Goal: Browse casually: Explore the website without a specific task or goal

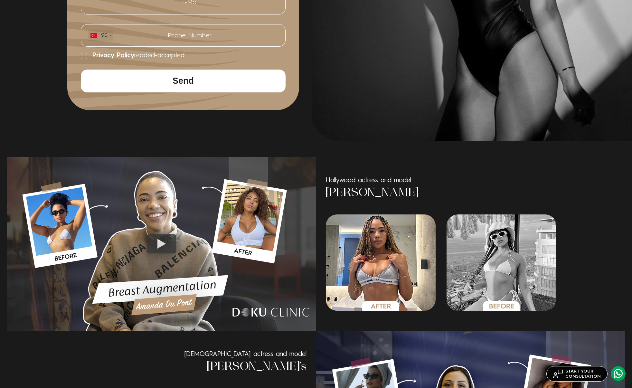
scroll to position [293, 0]
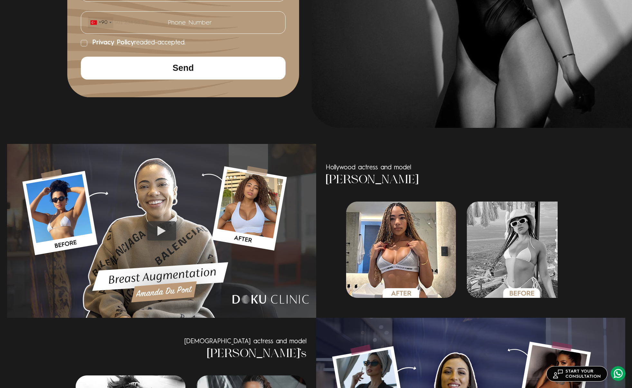
click at [545, 265] on img "2 / 6" at bounding box center [522, 250] width 110 height 96
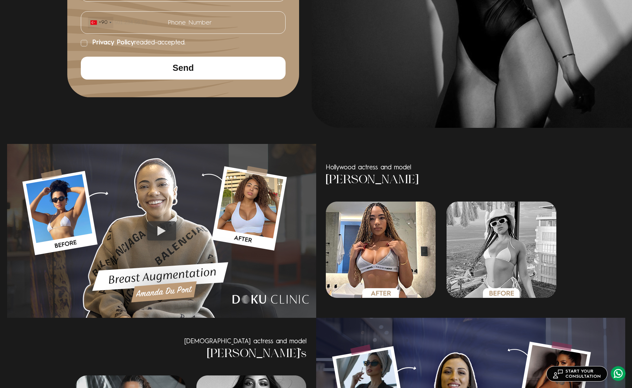
drag, startPoint x: 329, startPoint y: 180, endPoint x: 424, endPoint y: 184, distance: 95.1
click at [424, 184] on h3 "[PERSON_NAME]" at bounding box center [442, 180] width 232 height 17
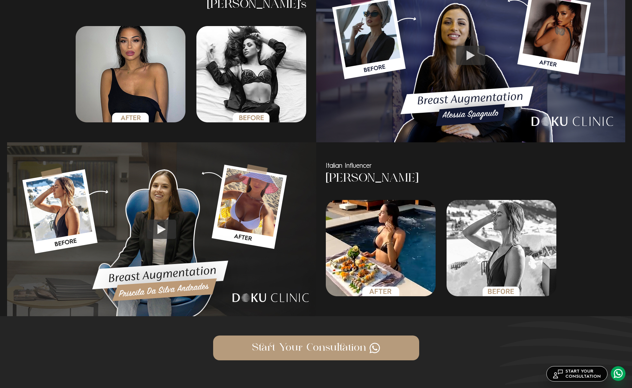
scroll to position [642, 0]
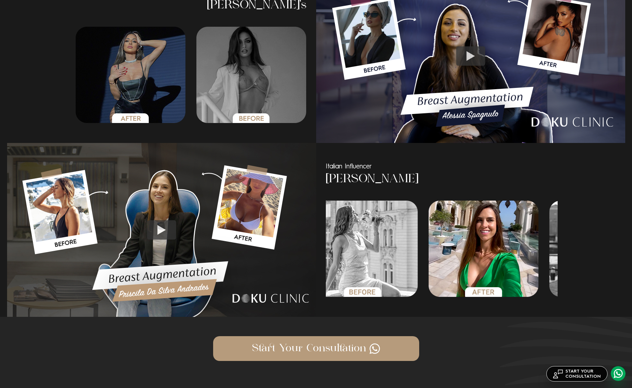
click at [300, 265] on div "Italian Influencer [PERSON_NAME] [DEMOGRAPHIC_DATA] Influencer [PERSON_NAME]" at bounding box center [316, 230] width 618 height 174
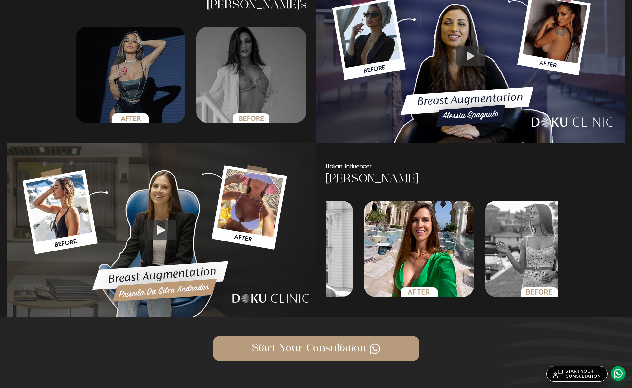
click at [474, 271] on img "5 / 6" at bounding box center [419, 249] width 110 height 96
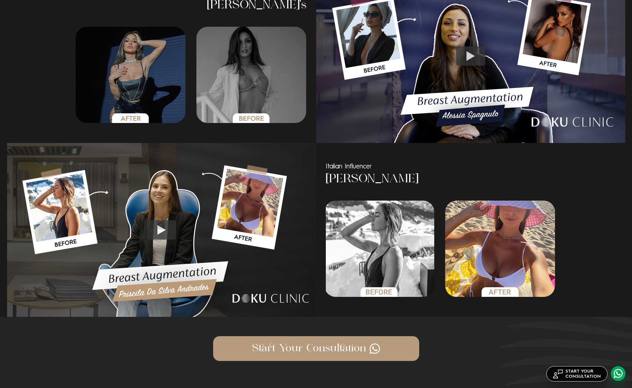
click at [514, 267] on img "3 / 6" at bounding box center [500, 249] width 110 height 96
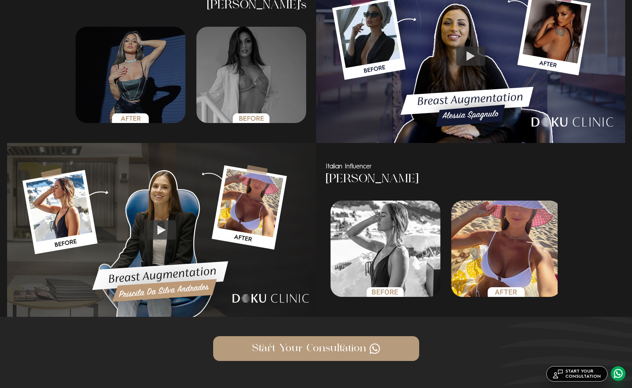
click at [562, 263] on div "Italian Influencer [PERSON_NAME]" at bounding box center [470, 230] width 309 height 174
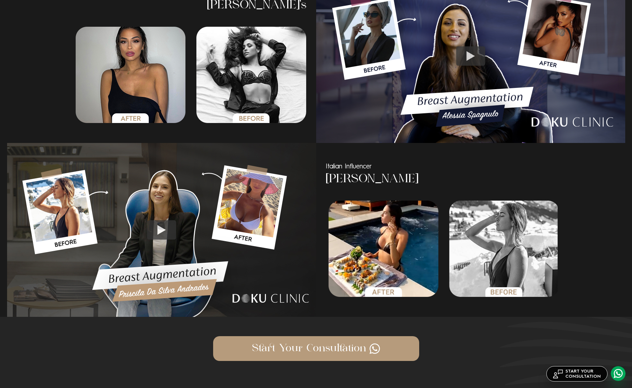
click at [581, 246] on div "Italian Influencer [PERSON_NAME]" at bounding box center [470, 230] width 309 height 174
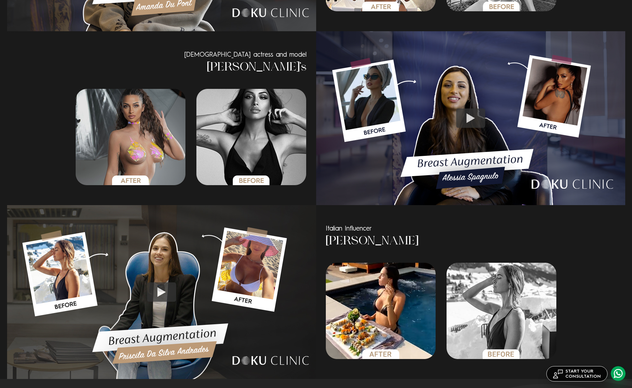
scroll to position [579, 0]
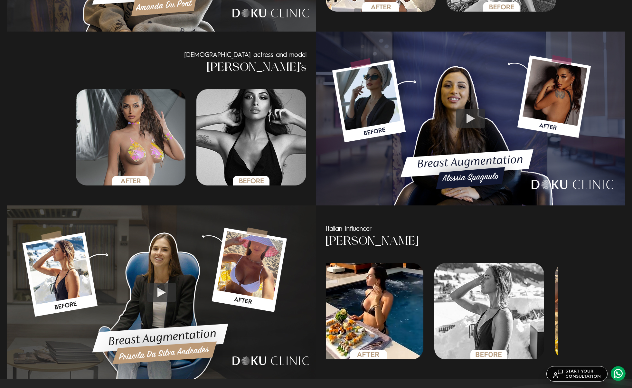
click at [434, 294] on img "2 / 6" at bounding box center [489, 311] width 110 height 96
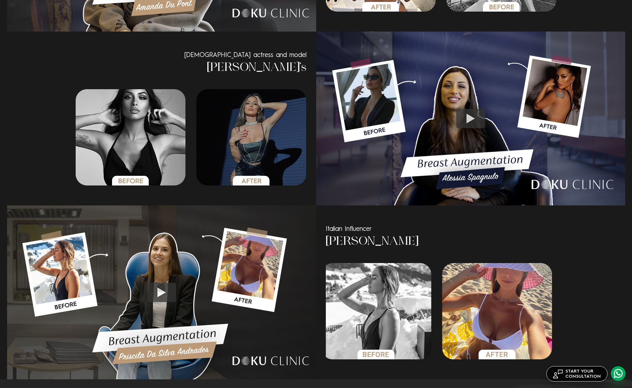
click at [442, 301] on img "3 / 6" at bounding box center [497, 311] width 110 height 96
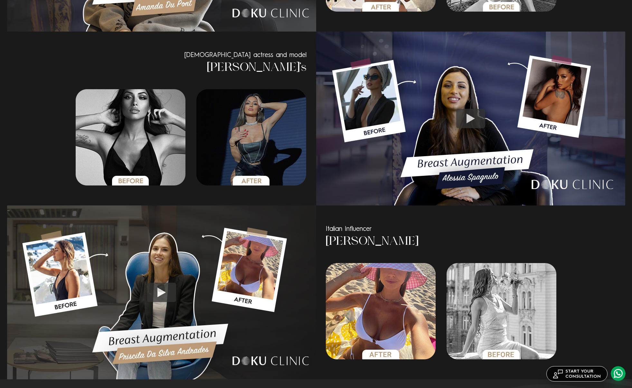
scroll to position [629, 0]
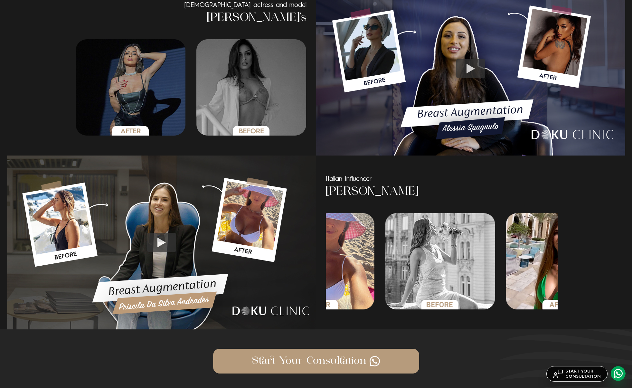
click at [312, 276] on div "Italian Influencer [PERSON_NAME] [DEMOGRAPHIC_DATA] Influencer [PERSON_NAME]" at bounding box center [316, 243] width 618 height 174
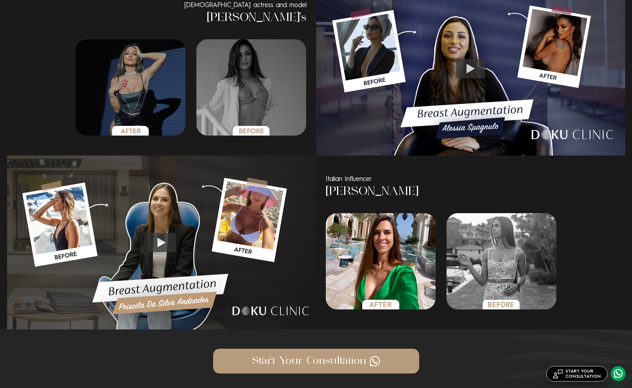
click at [333, 278] on img "5 / 6" at bounding box center [381, 261] width 110 height 96
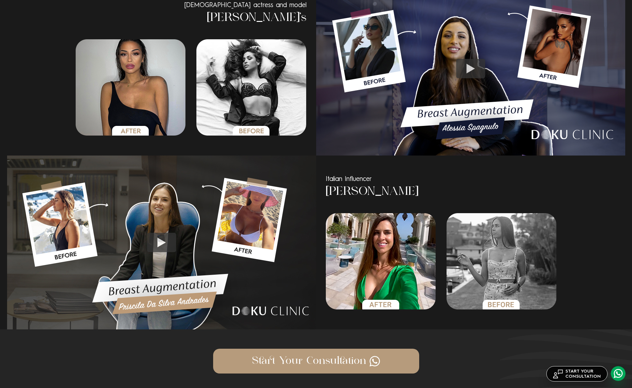
click at [602, 274] on div "Italian Influencer [PERSON_NAME]" at bounding box center [470, 243] width 309 height 174
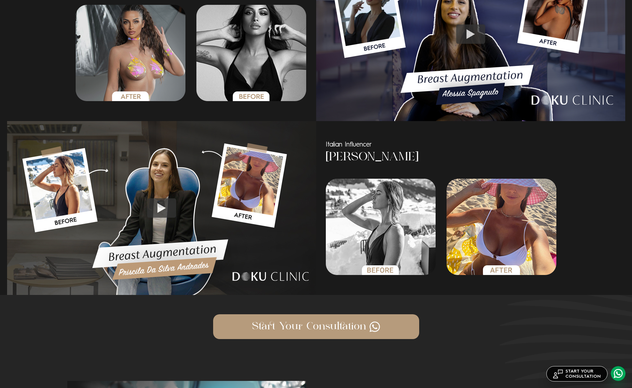
scroll to position [678, 0]
